Goal: Task Accomplishment & Management: Use online tool/utility

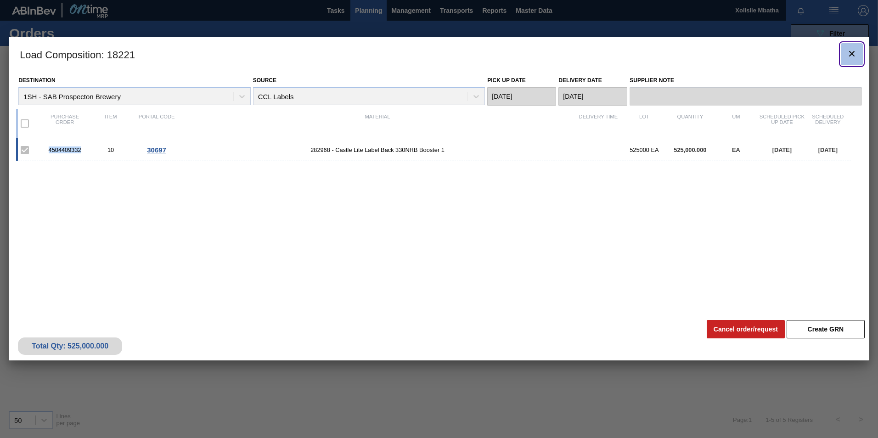
click at [856, 52] on icon "botão de ícone" at bounding box center [851, 53] width 11 height 11
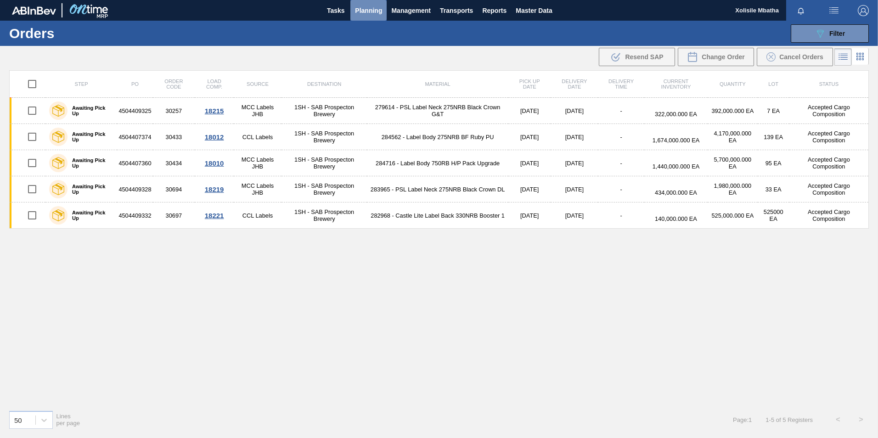
click at [368, 9] on span "Planning" at bounding box center [368, 10] width 27 height 11
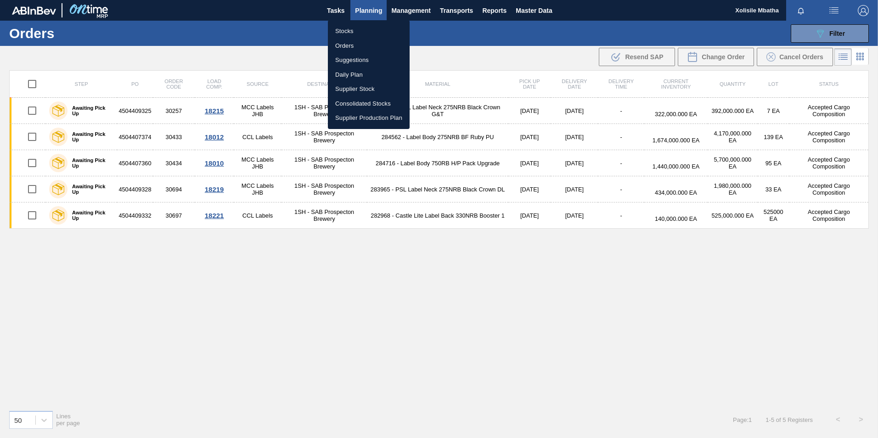
click at [348, 31] on li "Stocks" at bounding box center [369, 31] width 82 height 15
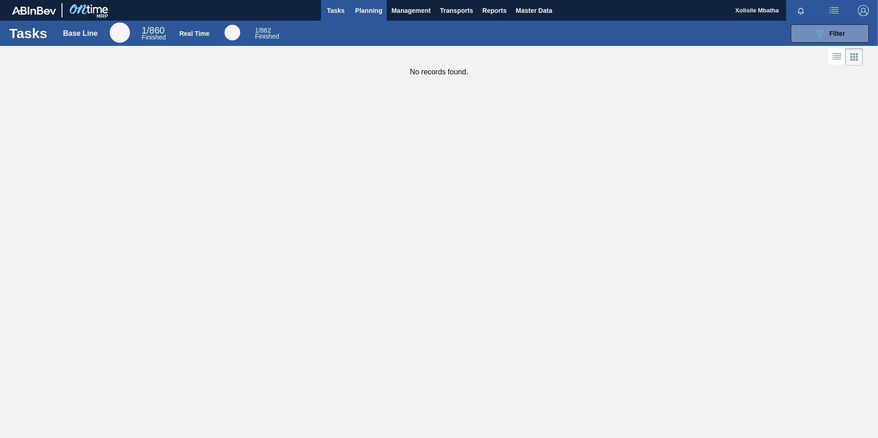
click at [359, 7] on span "Planning" at bounding box center [368, 10] width 27 height 11
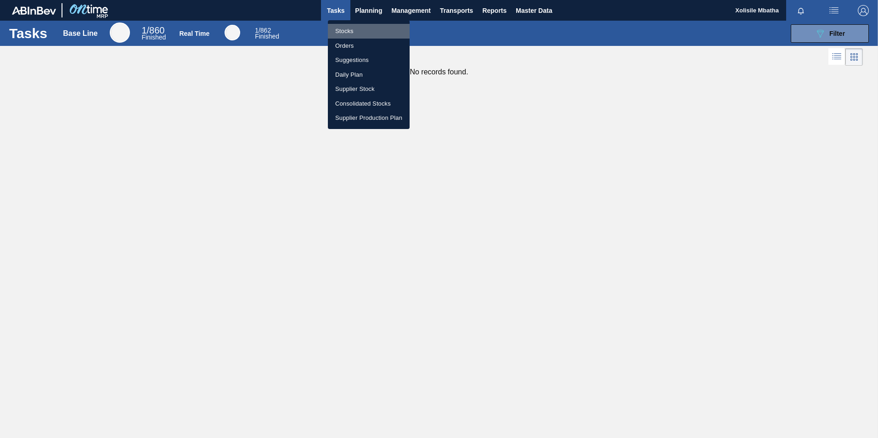
click at [353, 29] on li "Stocks" at bounding box center [369, 31] width 82 height 15
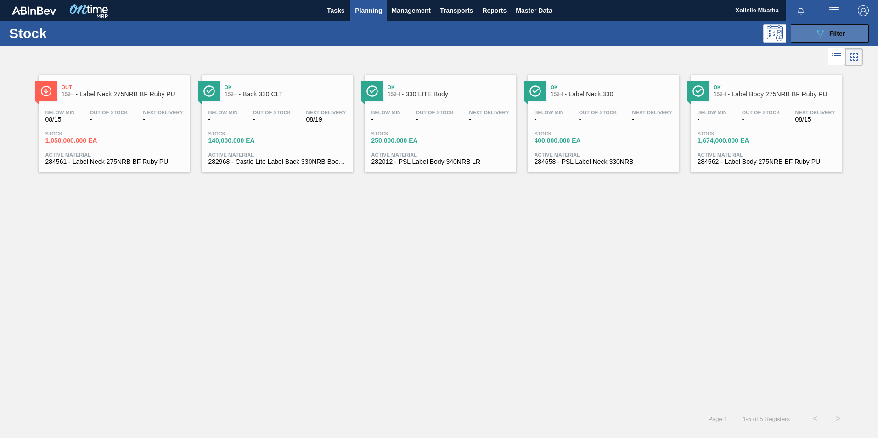
click at [822, 33] on icon "089F7B8B-B2A5-4AFE-B5C0-19BA573D28AC" at bounding box center [819, 33] width 11 height 11
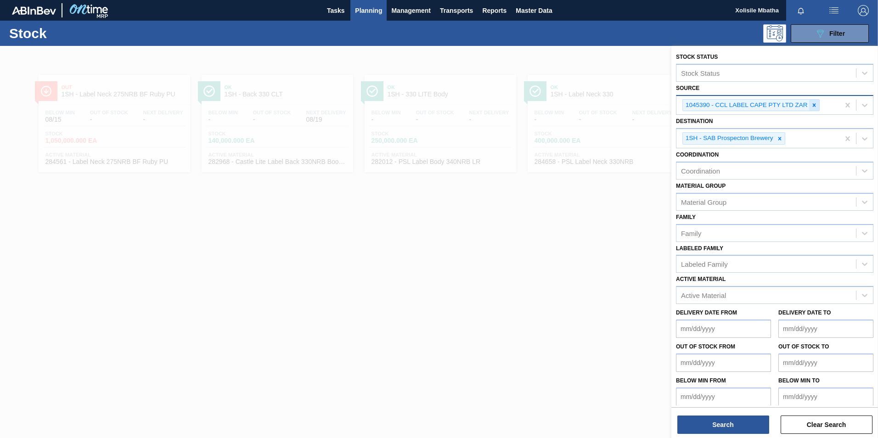
click at [815, 106] on icon at bounding box center [814, 105] width 6 height 6
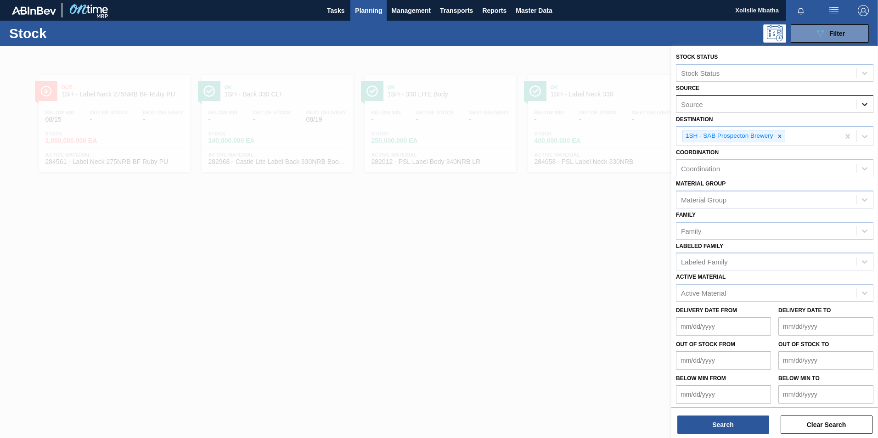
click at [863, 104] on icon at bounding box center [864, 104] width 9 height 9
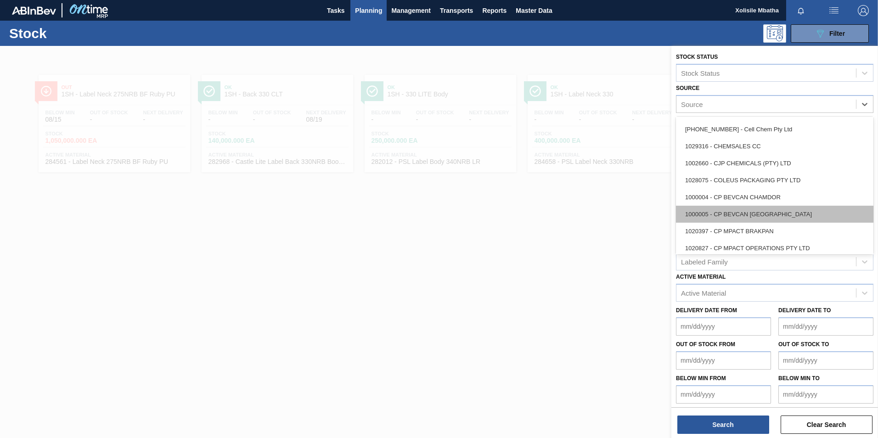
scroll to position [184, 0]
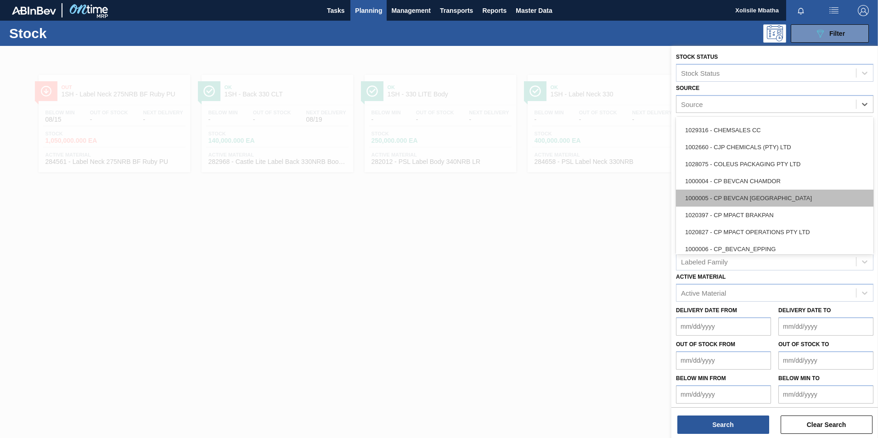
click at [744, 200] on div "1000005 - CP BEVCAN [GEOGRAPHIC_DATA]" at bounding box center [774, 198] width 197 height 17
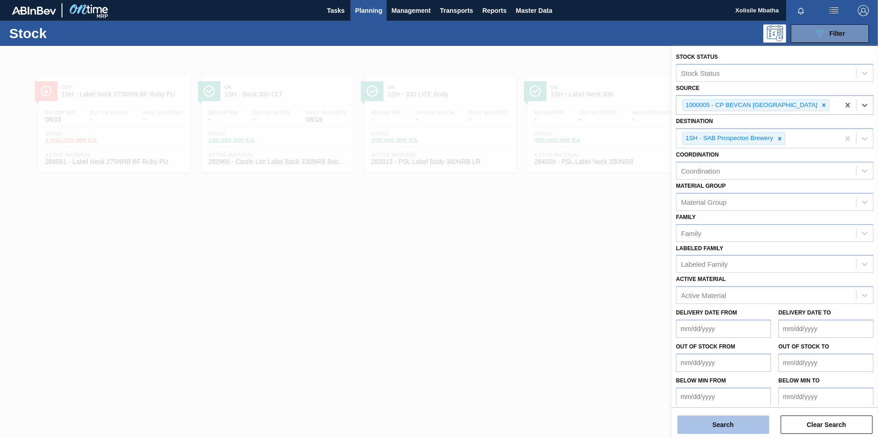
click at [740, 426] on button "Search" at bounding box center [723, 424] width 92 height 18
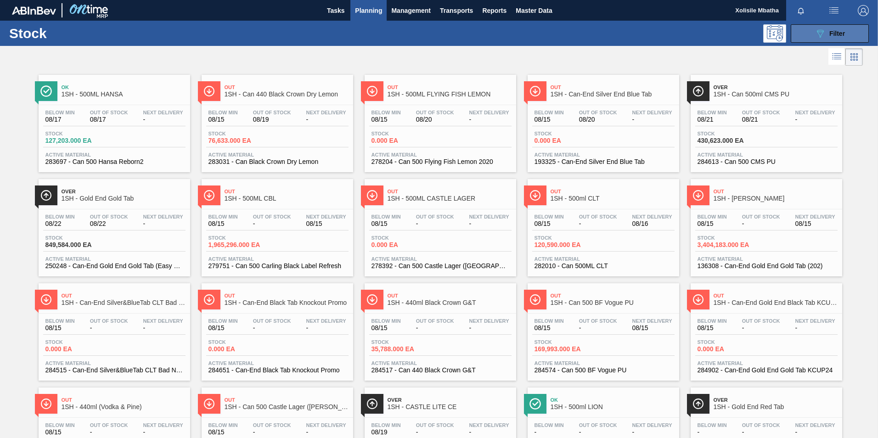
click at [848, 35] on button "089F7B8B-B2A5-4AFE-B5C0-19BA573D28AC Filter" at bounding box center [829, 33] width 78 height 18
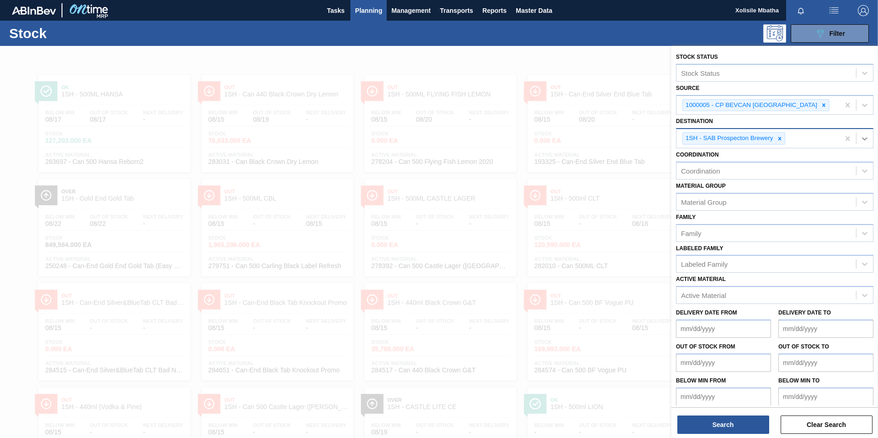
click at [861, 139] on icon at bounding box center [864, 138] width 6 height 3
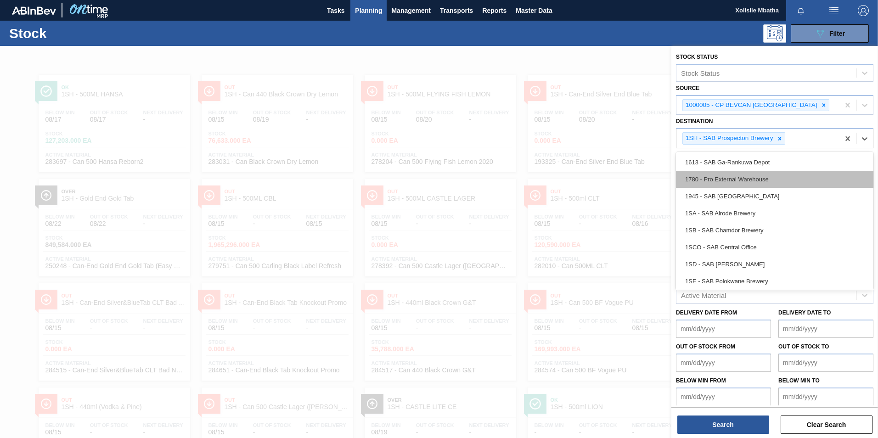
click at [753, 180] on div "1780 - Pro External Warehouse" at bounding box center [774, 179] width 197 height 17
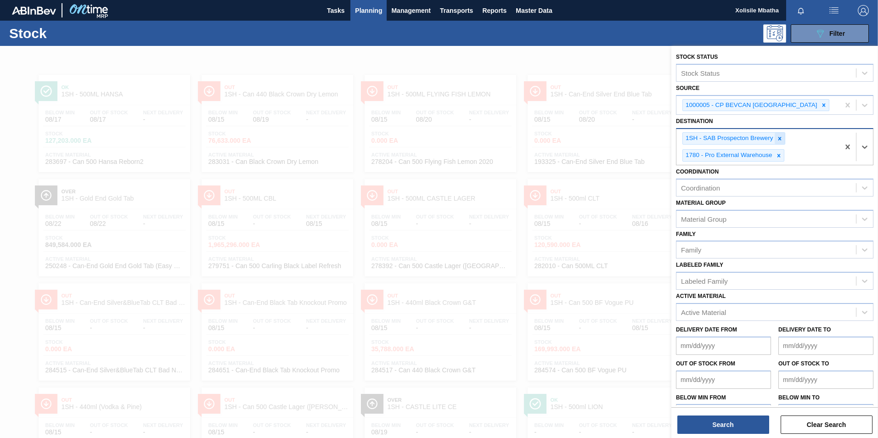
click at [778, 138] on icon at bounding box center [779, 138] width 3 height 3
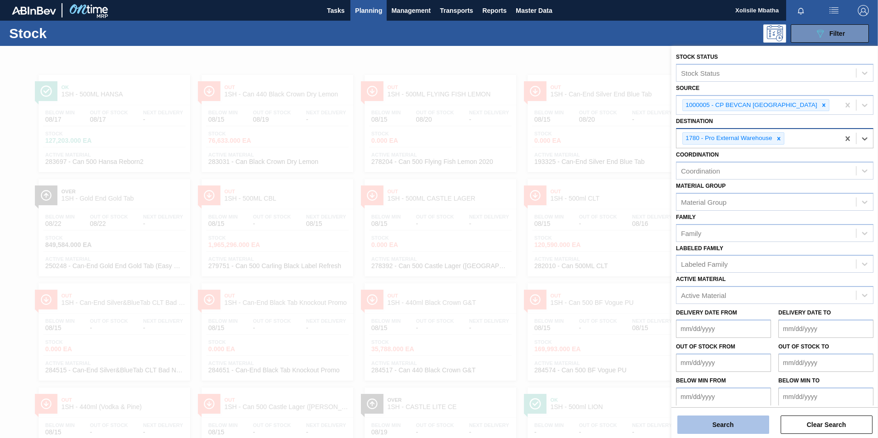
click at [744, 421] on button "Search" at bounding box center [723, 424] width 92 height 18
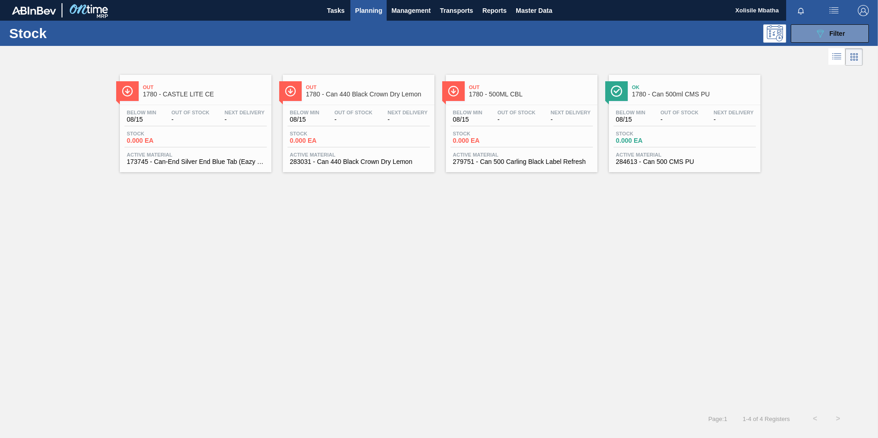
click at [392, 95] on span "1780 - Can 440 Black Crown Dry Lemon" at bounding box center [368, 94] width 124 height 7
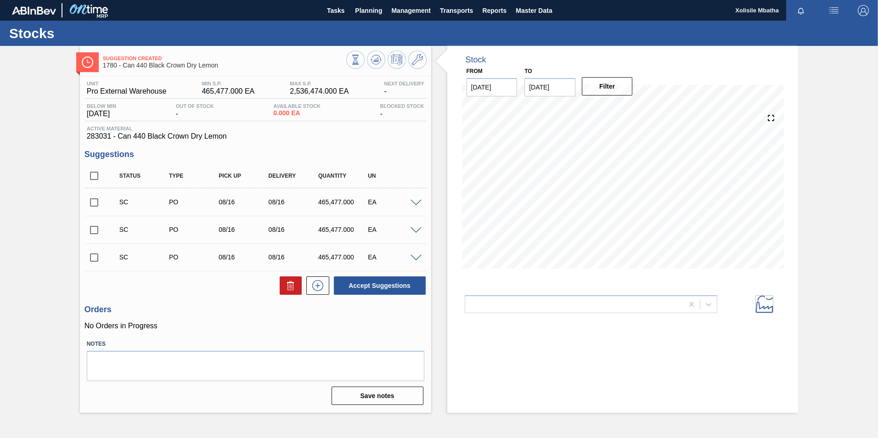
click at [761, 302] on icon at bounding box center [763, 304] width 17 height 17
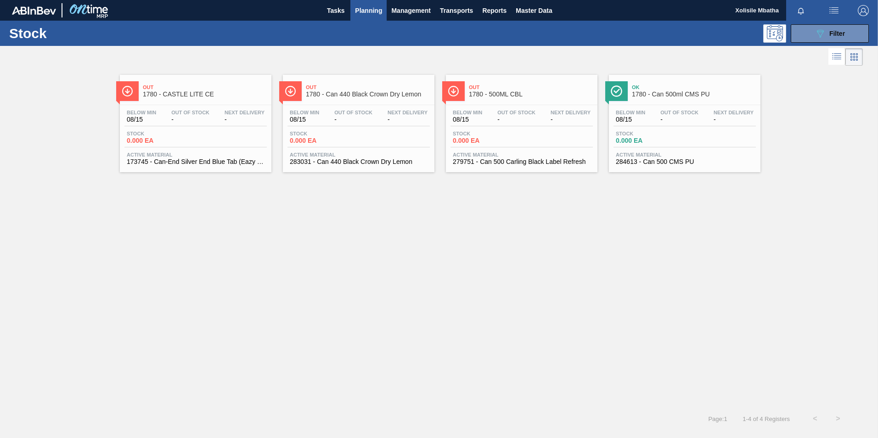
click at [532, 88] on span "Out" at bounding box center [531, 87] width 124 height 6
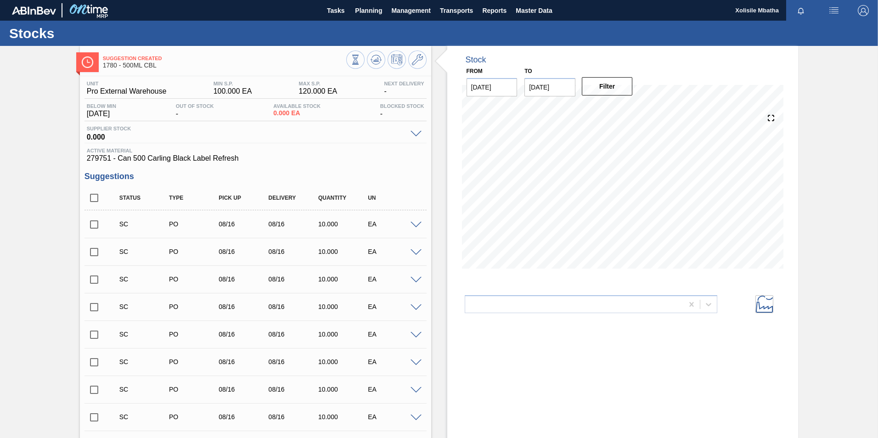
click at [415, 224] on span at bounding box center [415, 225] width 11 height 7
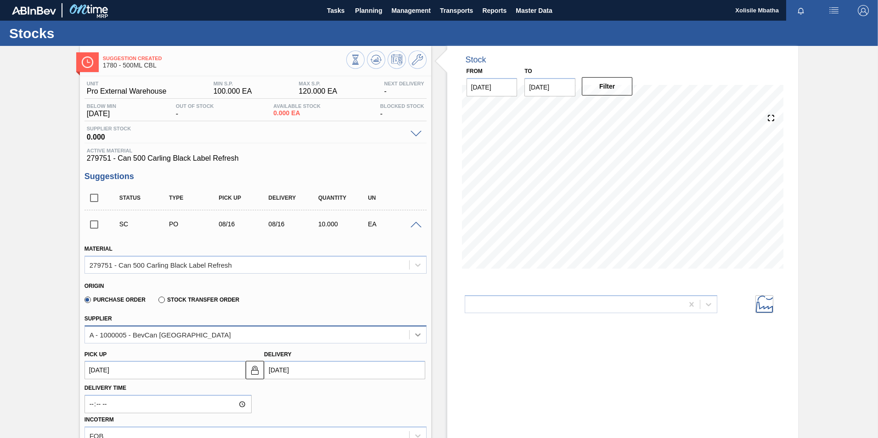
click at [420, 331] on icon at bounding box center [417, 334] width 9 height 9
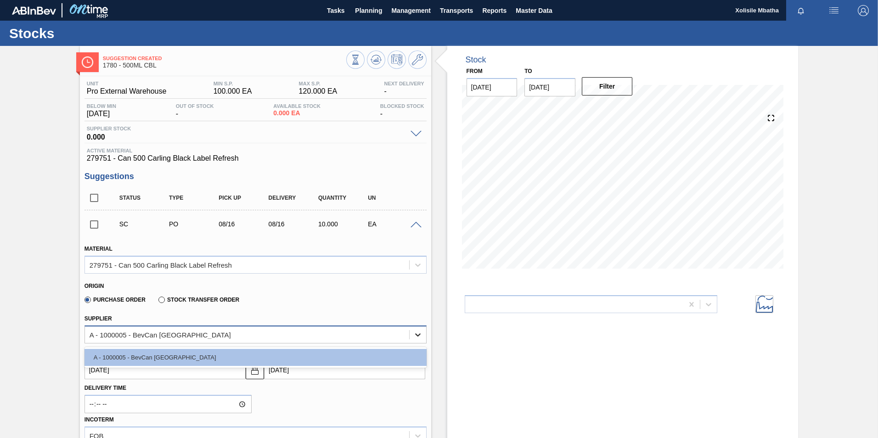
click at [420, 331] on icon at bounding box center [417, 334] width 9 height 9
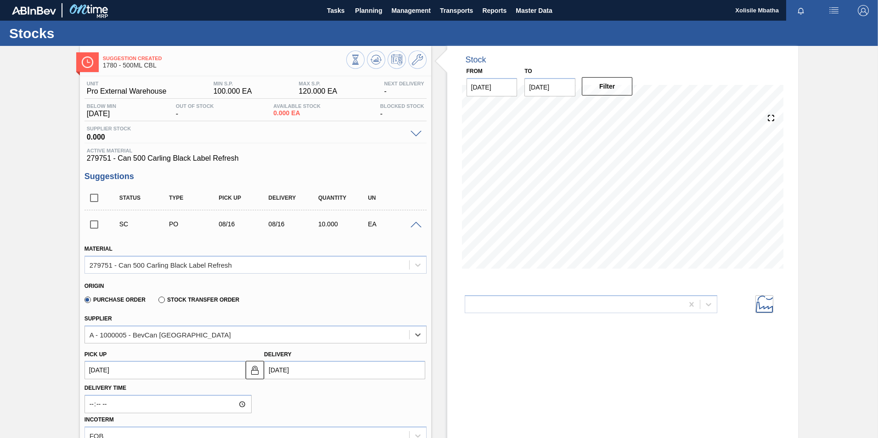
click at [162, 298] on label "Stock Transfer Order" at bounding box center [198, 299] width 81 height 6
click at [157, 302] on input "Stock Transfer Order" at bounding box center [157, 302] width 0 height 0
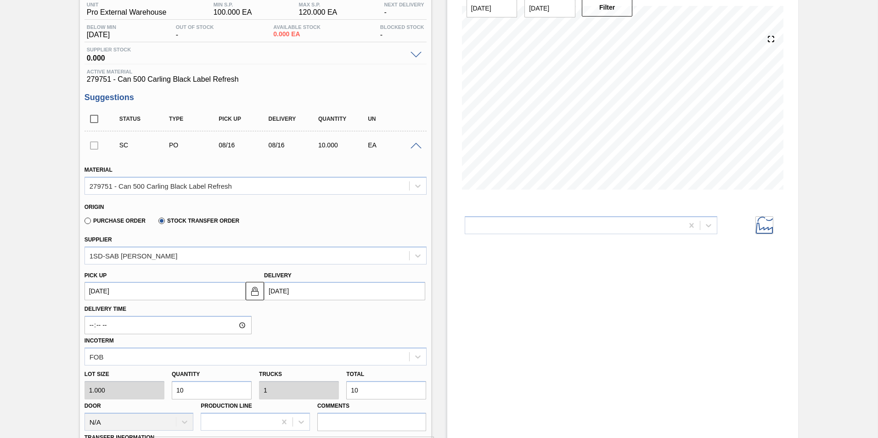
scroll to position [92, 0]
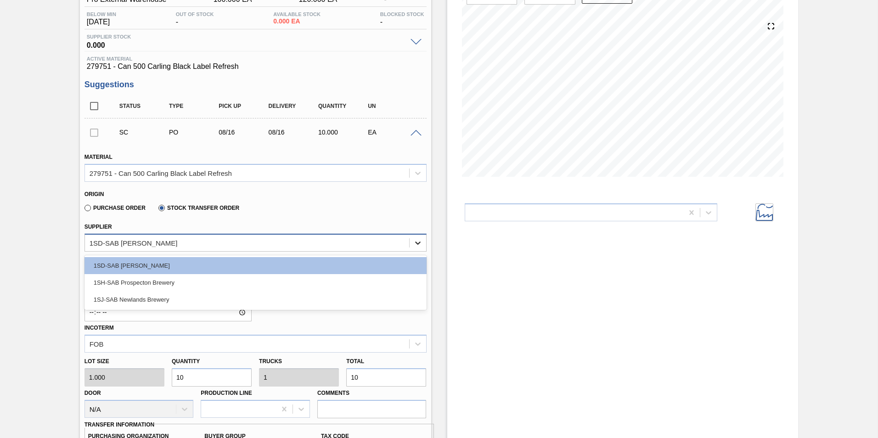
click at [418, 241] on icon at bounding box center [417, 242] width 9 height 9
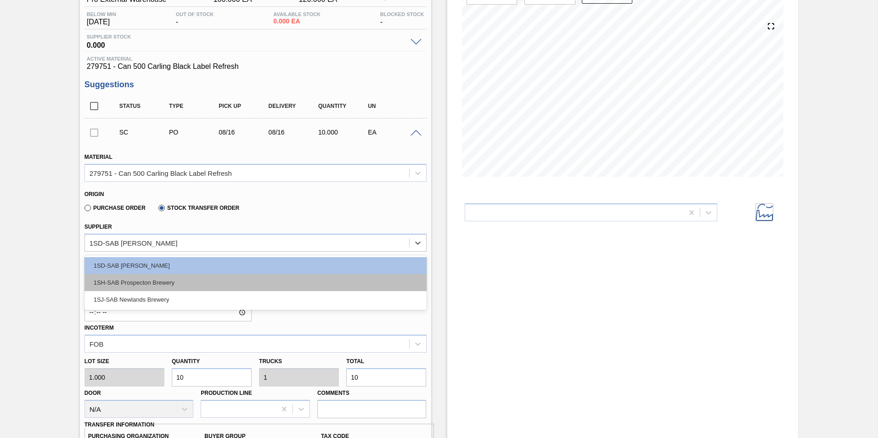
click at [162, 281] on div "1SH-SAB Prospecton Brewery" at bounding box center [255, 282] width 342 height 17
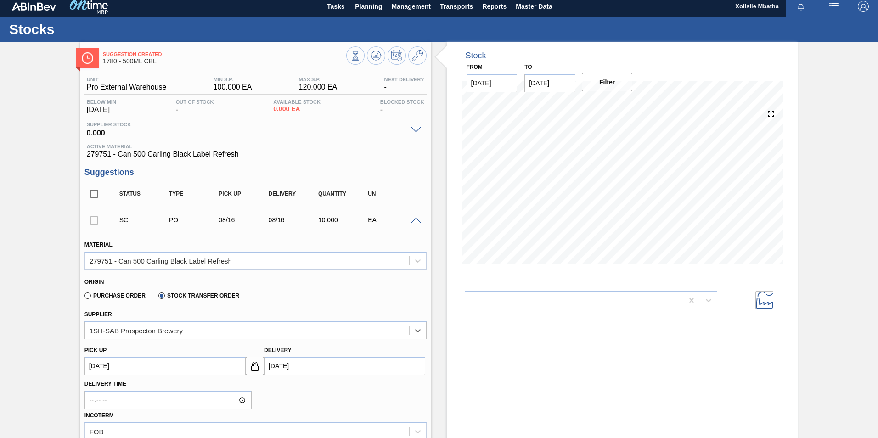
scroll to position [0, 0]
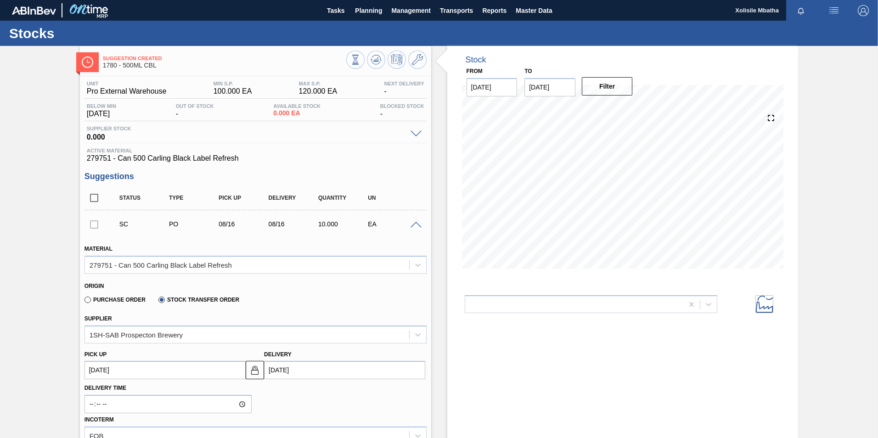
click at [755, 301] on icon at bounding box center [763, 304] width 17 height 17
click at [758, 303] on icon at bounding box center [763, 304] width 17 height 17
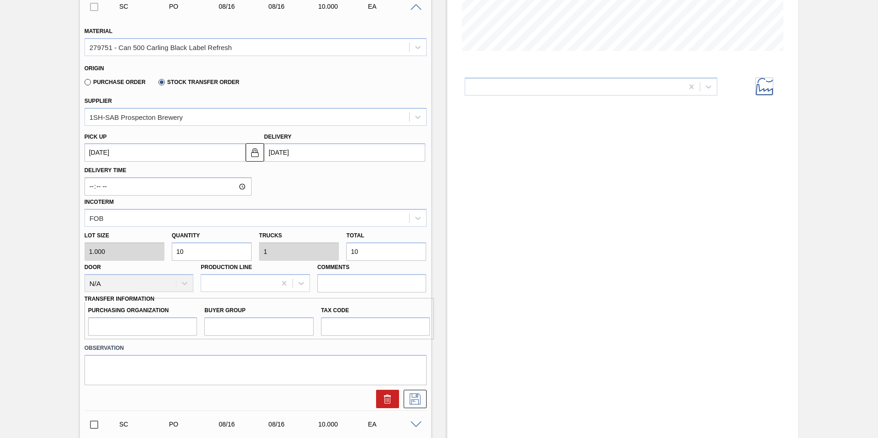
scroll to position [229, 0]
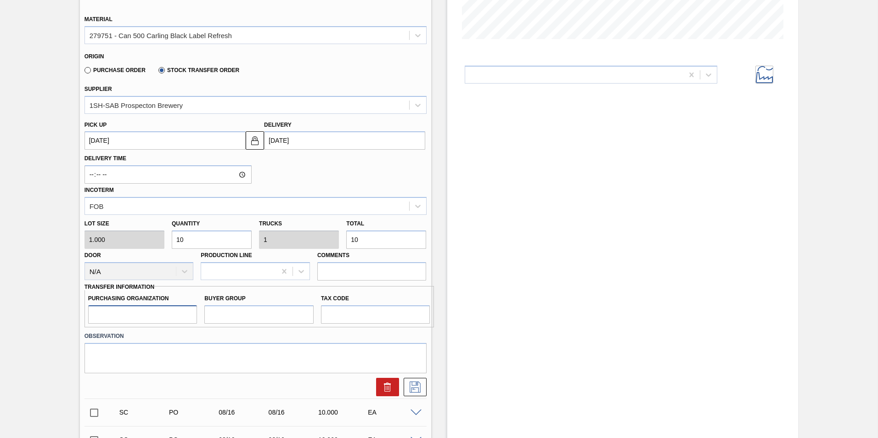
click at [160, 313] on input "Purchasing Organization" at bounding box center [142, 314] width 109 height 18
click at [195, 309] on input "Purchasing Organization" at bounding box center [142, 314] width 109 height 18
click at [131, 316] on input "Purchasing Organization" at bounding box center [142, 314] width 109 height 18
type input "IR02"
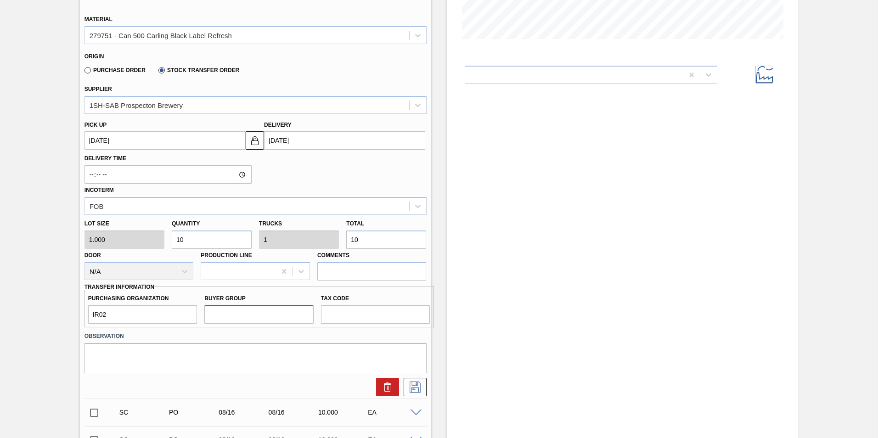
click at [225, 315] on input "Buyer Group" at bounding box center [258, 314] width 109 height 18
type input "002"
click at [340, 316] on input "Tax Code" at bounding box center [375, 314] width 109 height 18
